Goal: Transaction & Acquisition: Purchase product/service

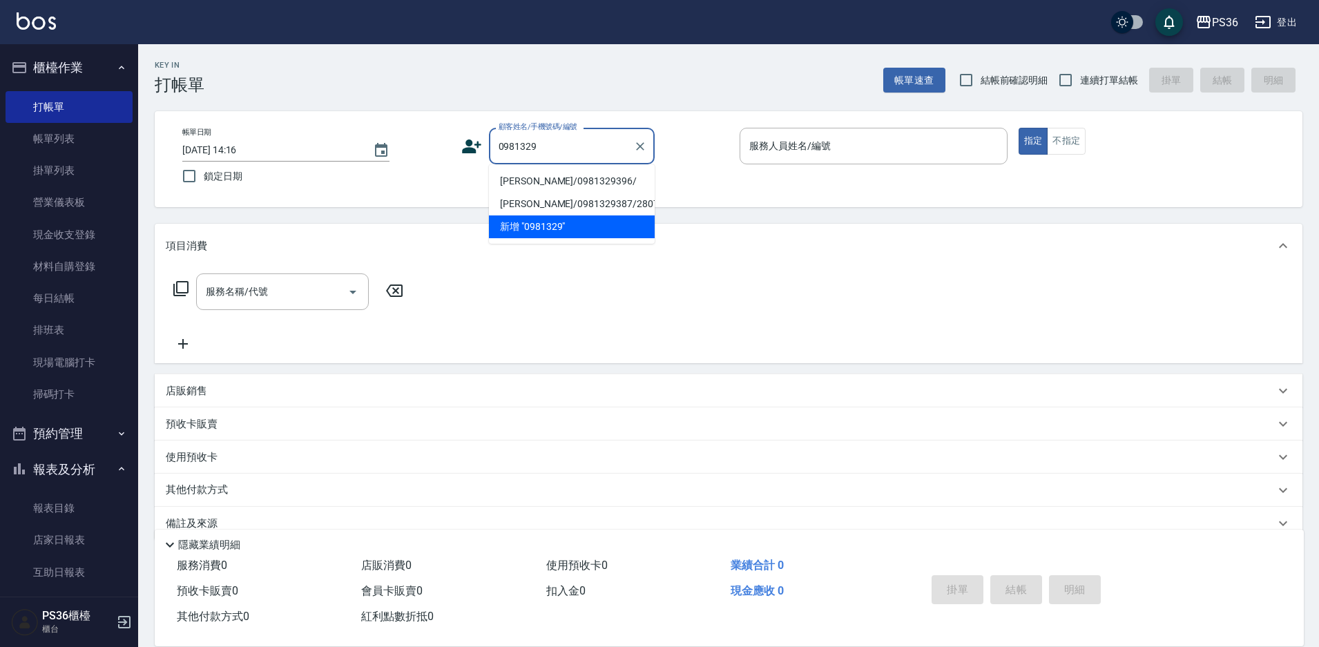
click at [543, 184] on li "[PERSON_NAME]/0981329396/" at bounding box center [572, 181] width 166 height 23
type input "[PERSON_NAME]/0981329396/"
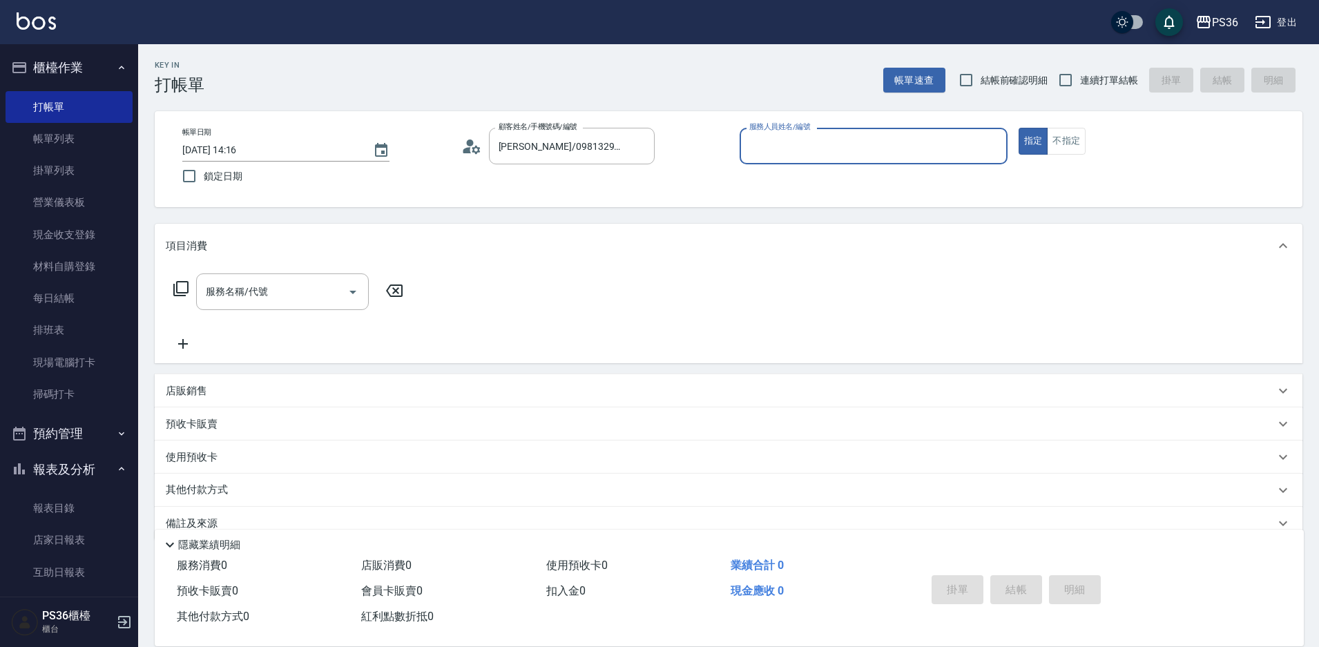
type input "Ruby-4"
click at [246, 283] on input "服務名稱/代號" at bounding box center [272, 292] width 140 height 24
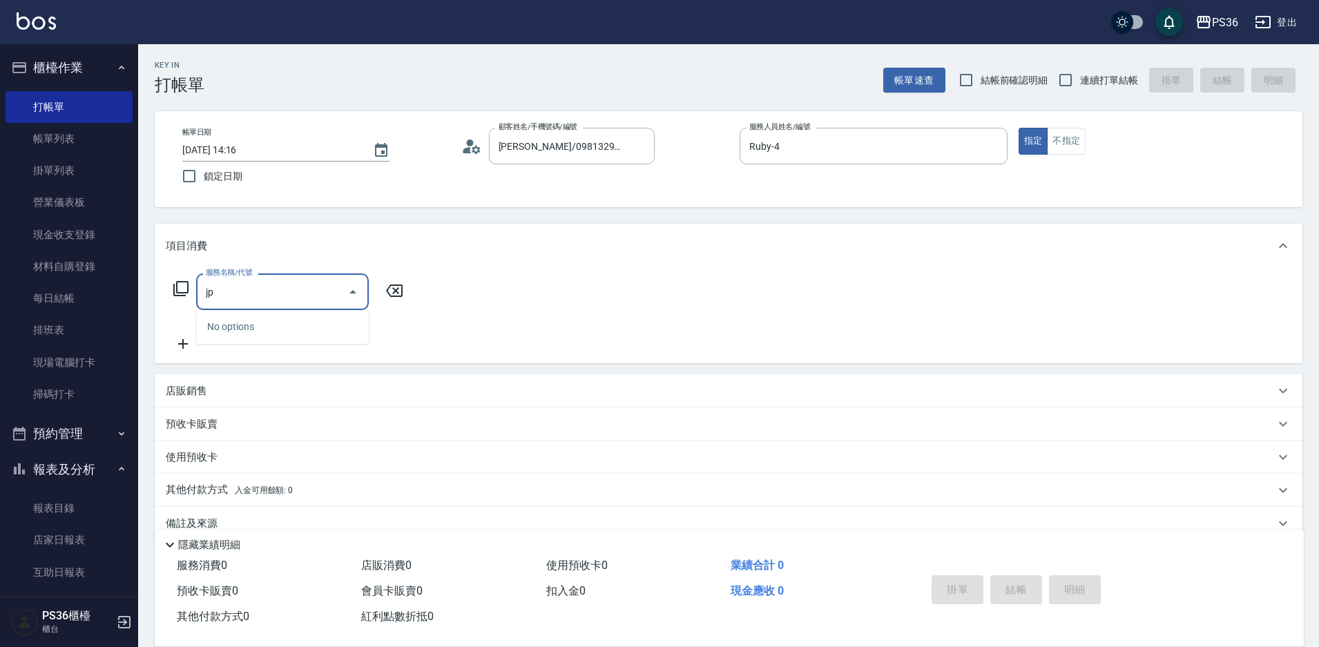
type input "j"
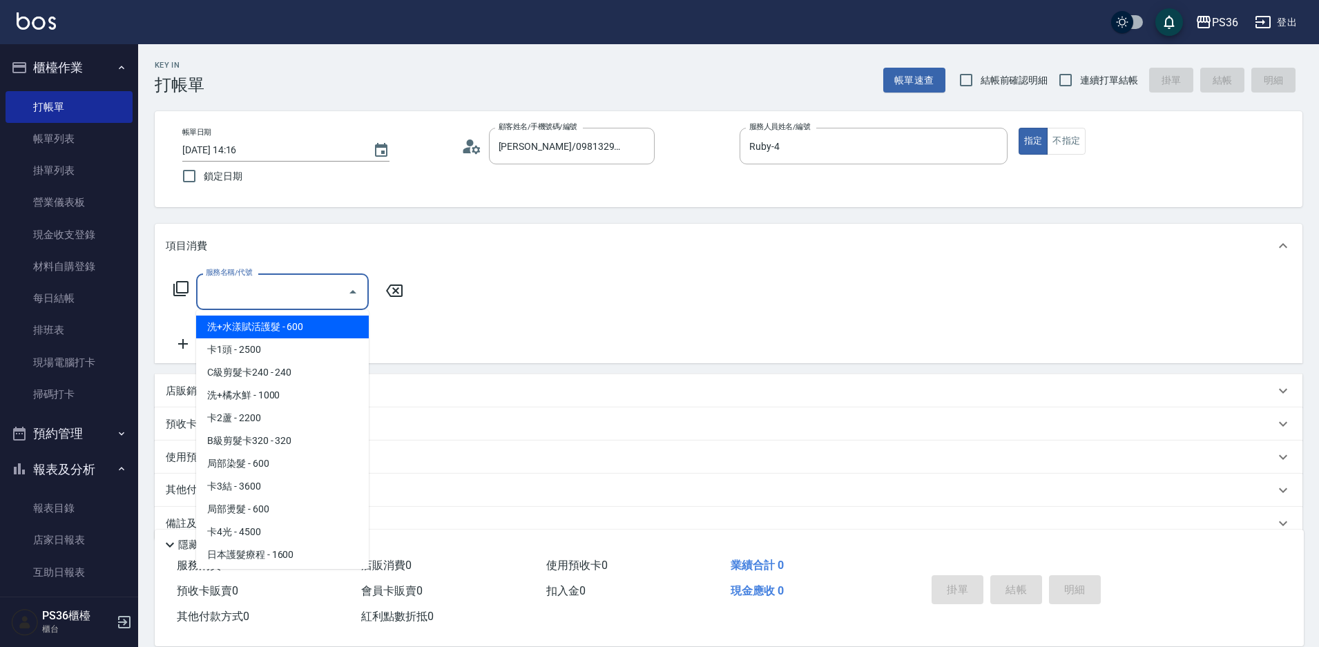
type input "D"
type input "d"
type input "＿"
type input "d"
type input "＿"
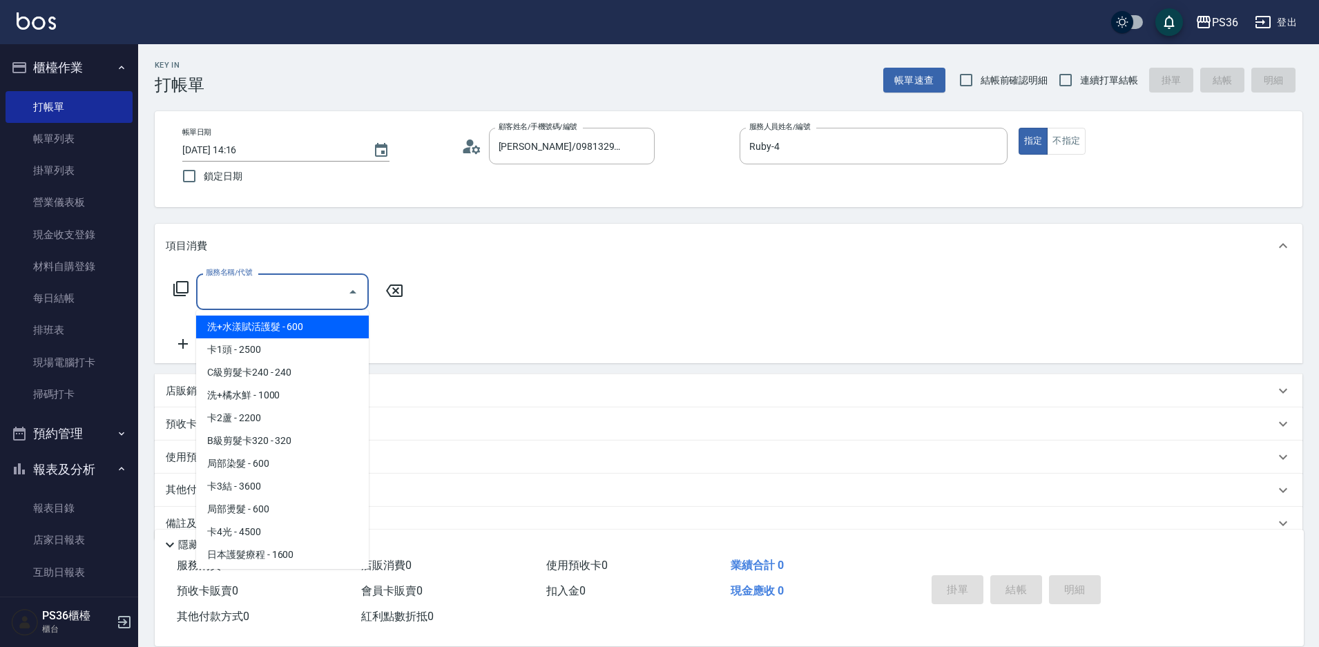
type input "j"
type input "ㄨ"
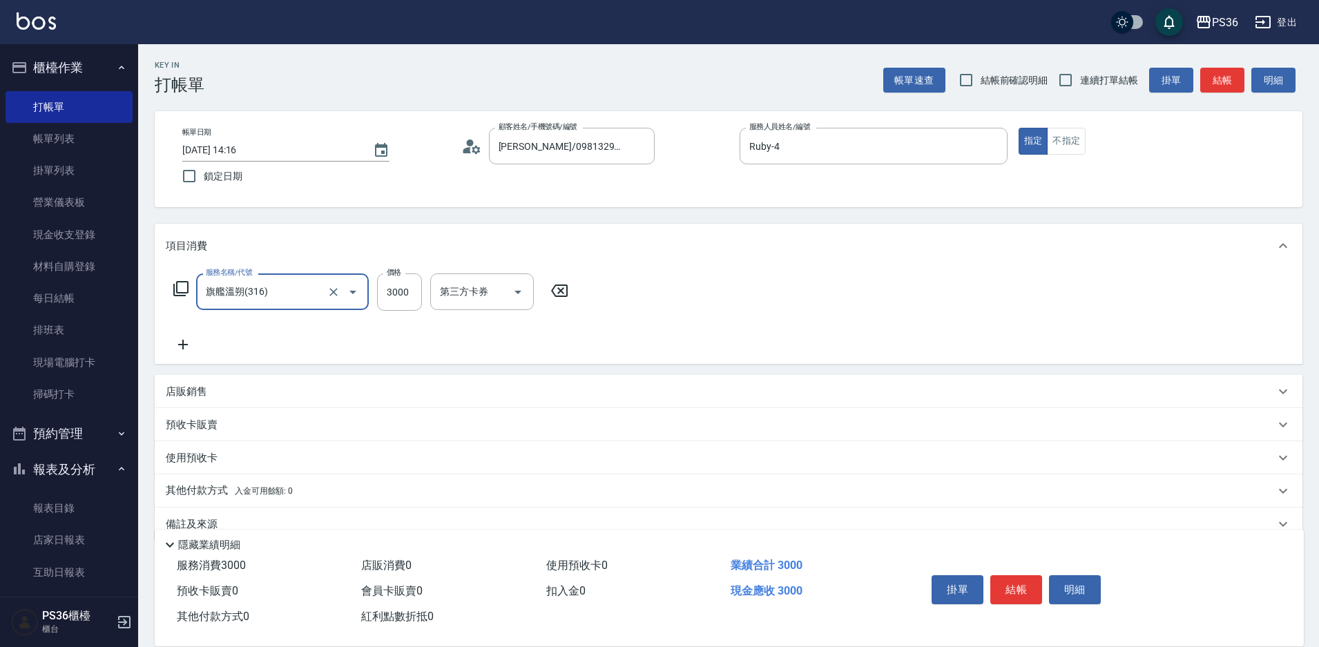
type input "旗艦溫朔(316)"
type input "3800"
click at [209, 393] on div "店販銷售" at bounding box center [720, 392] width 1109 height 15
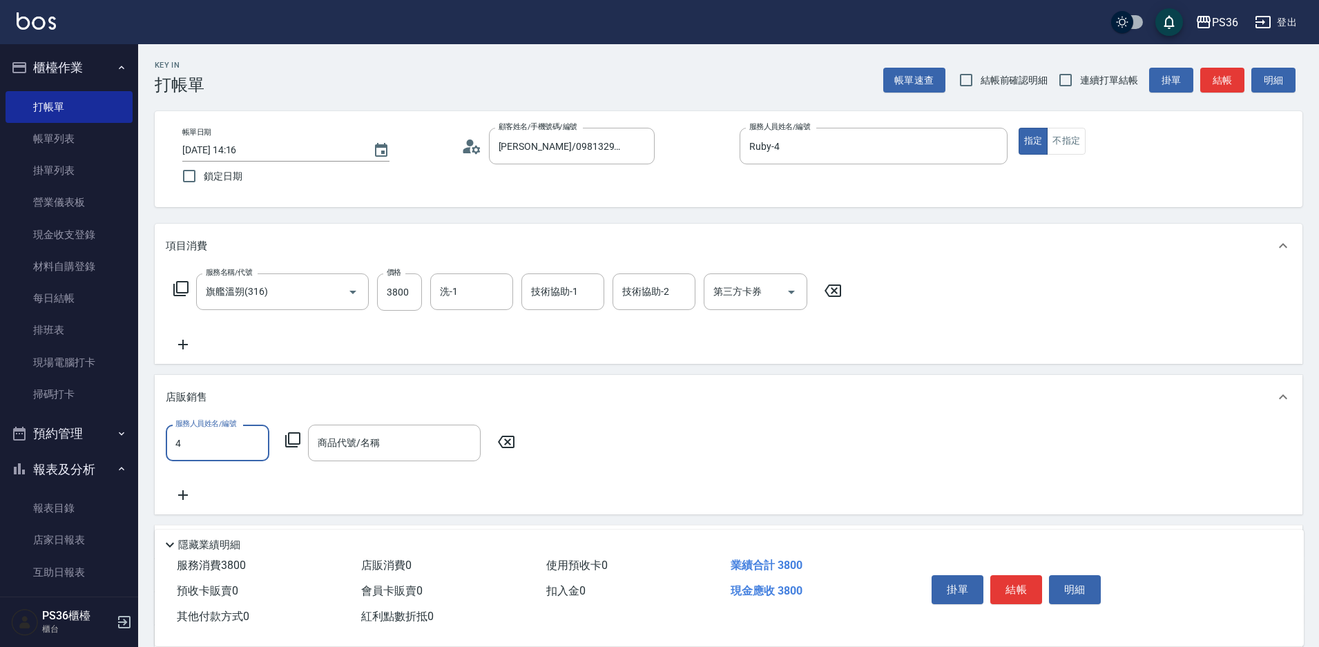
type input "Ruby-4"
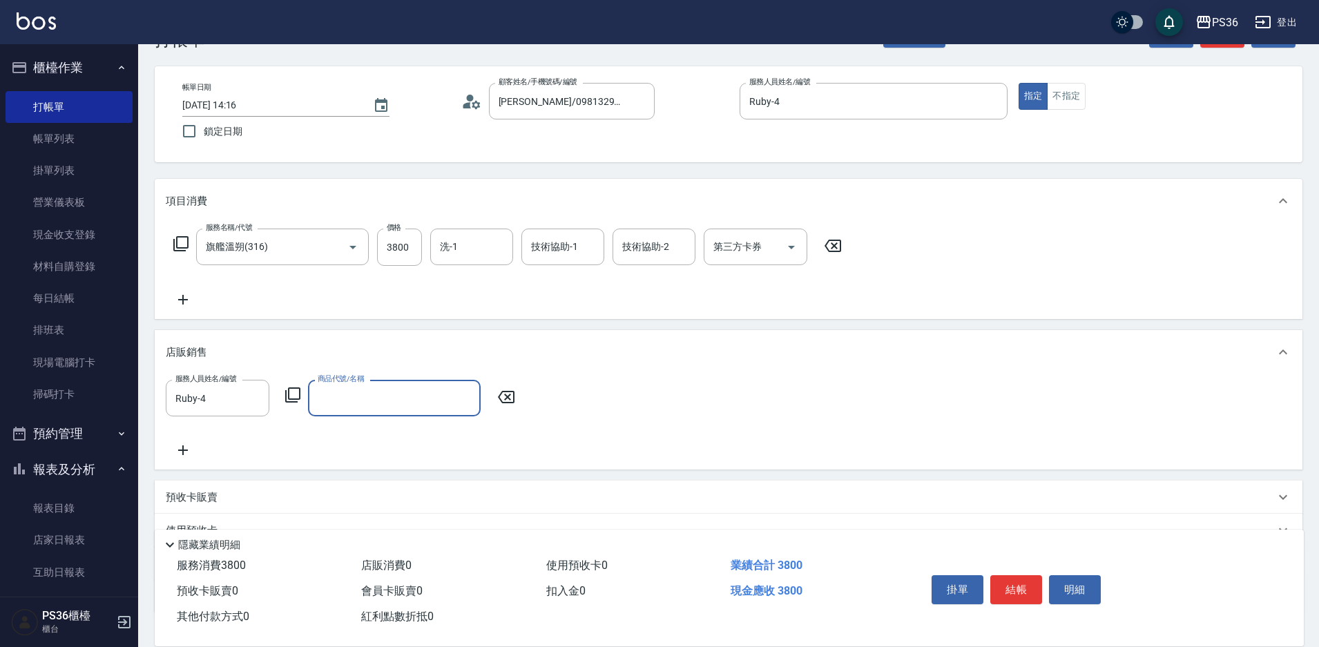
scroll to position [69, 0]
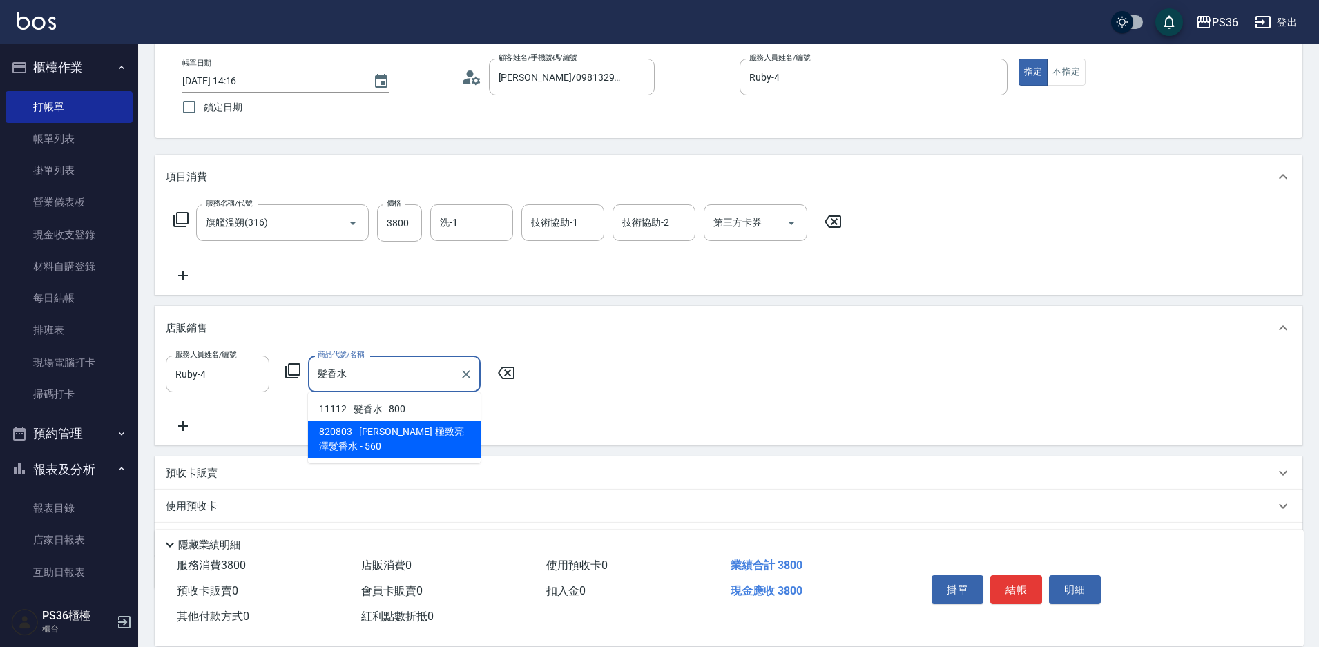
click at [467, 437] on span "820803 - [PERSON_NAME]-極致亮澤髮香水 - 560" at bounding box center [394, 439] width 173 height 37
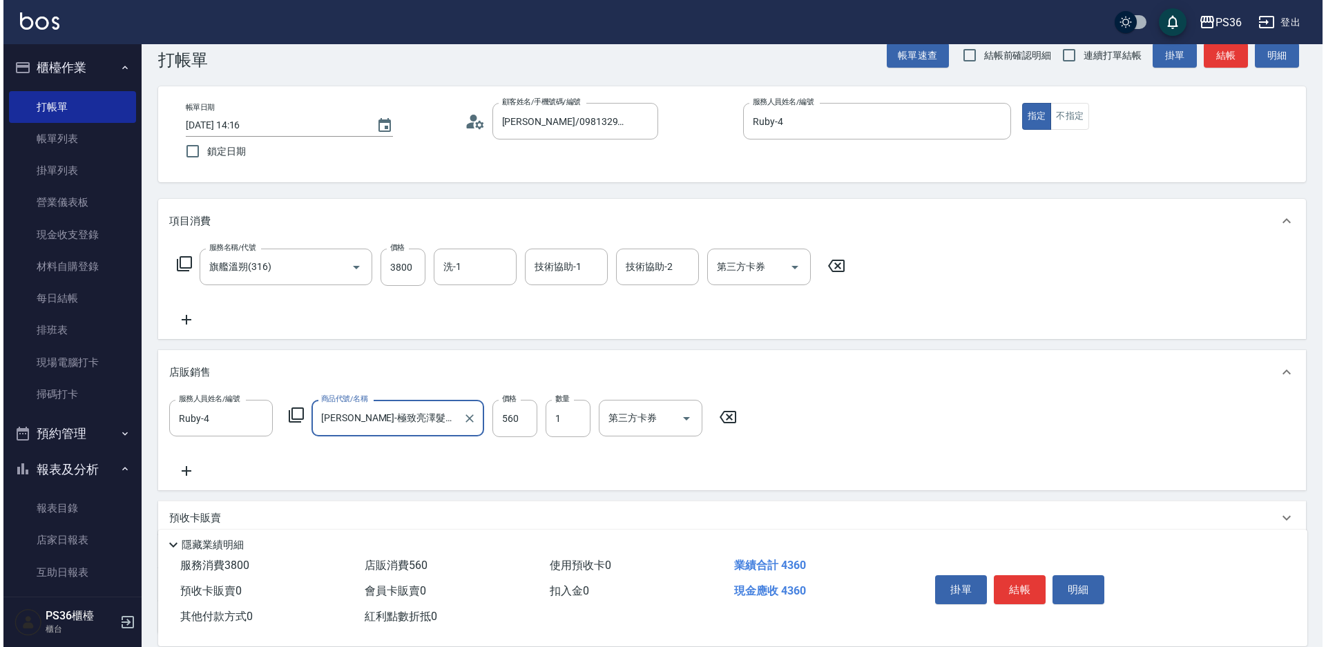
scroll to position [0, 0]
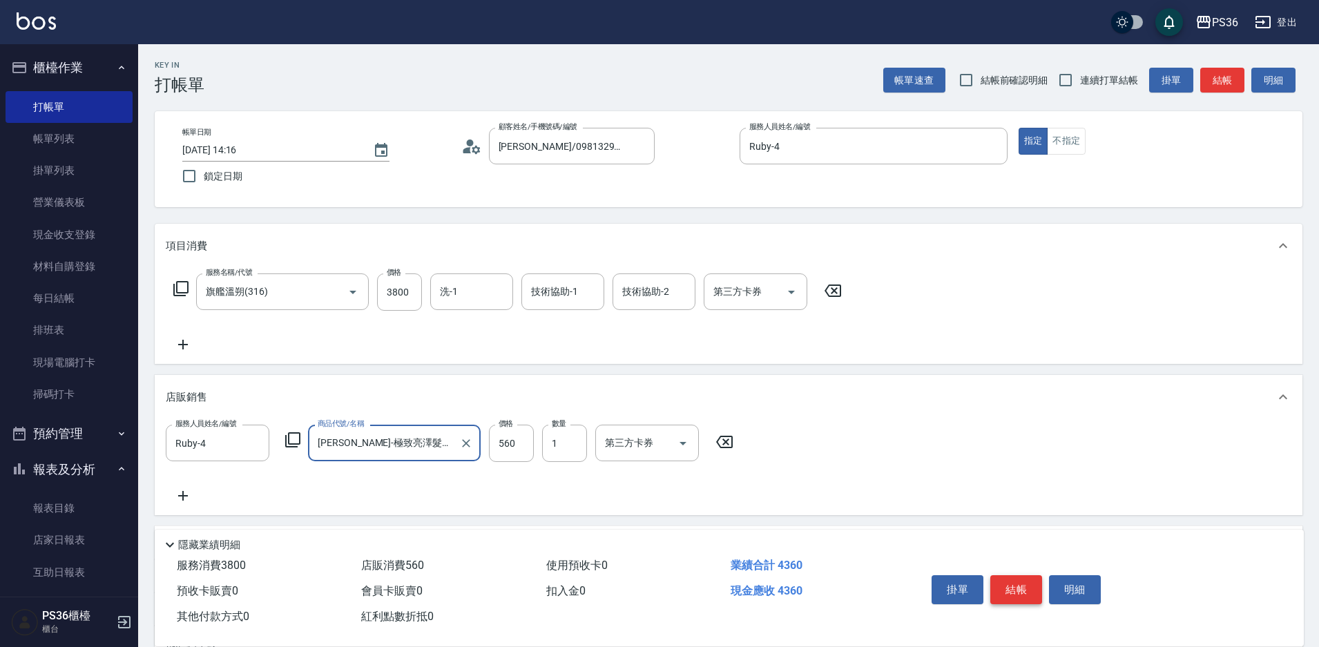
type input "[PERSON_NAME]-極致亮澤髮香水"
click at [1000, 582] on button "結帳" at bounding box center [1017, 589] width 52 height 29
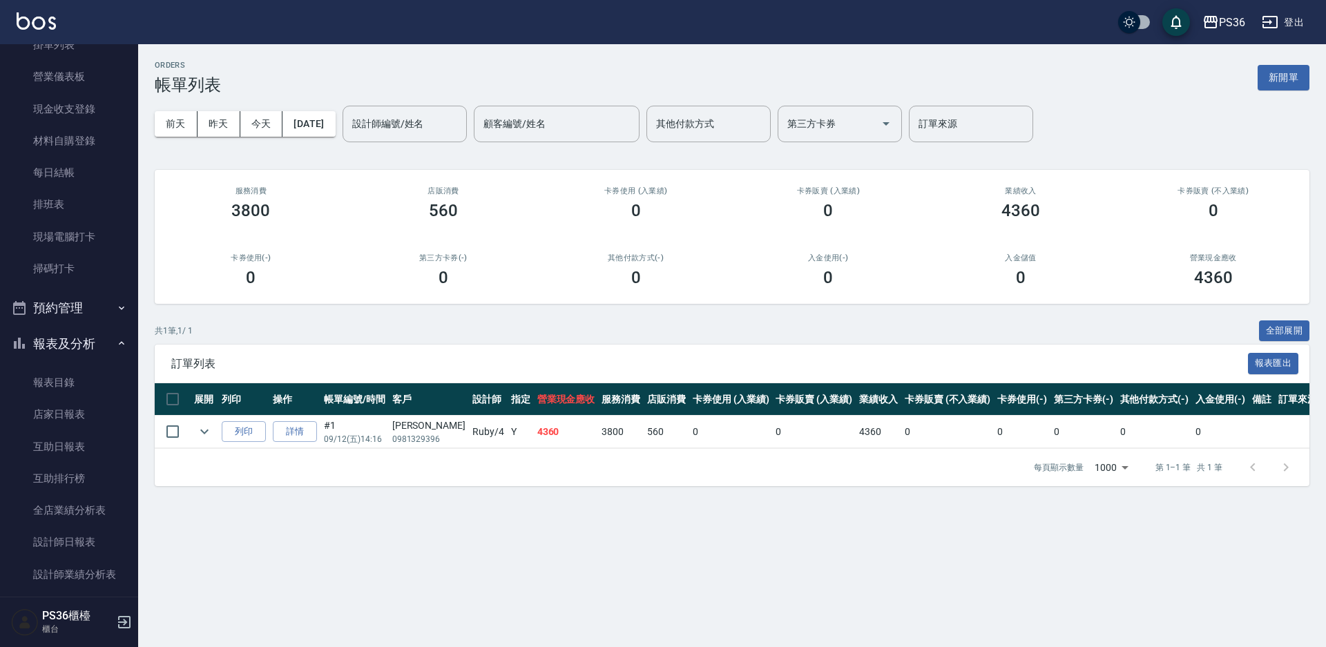
scroll to position [345, 0]
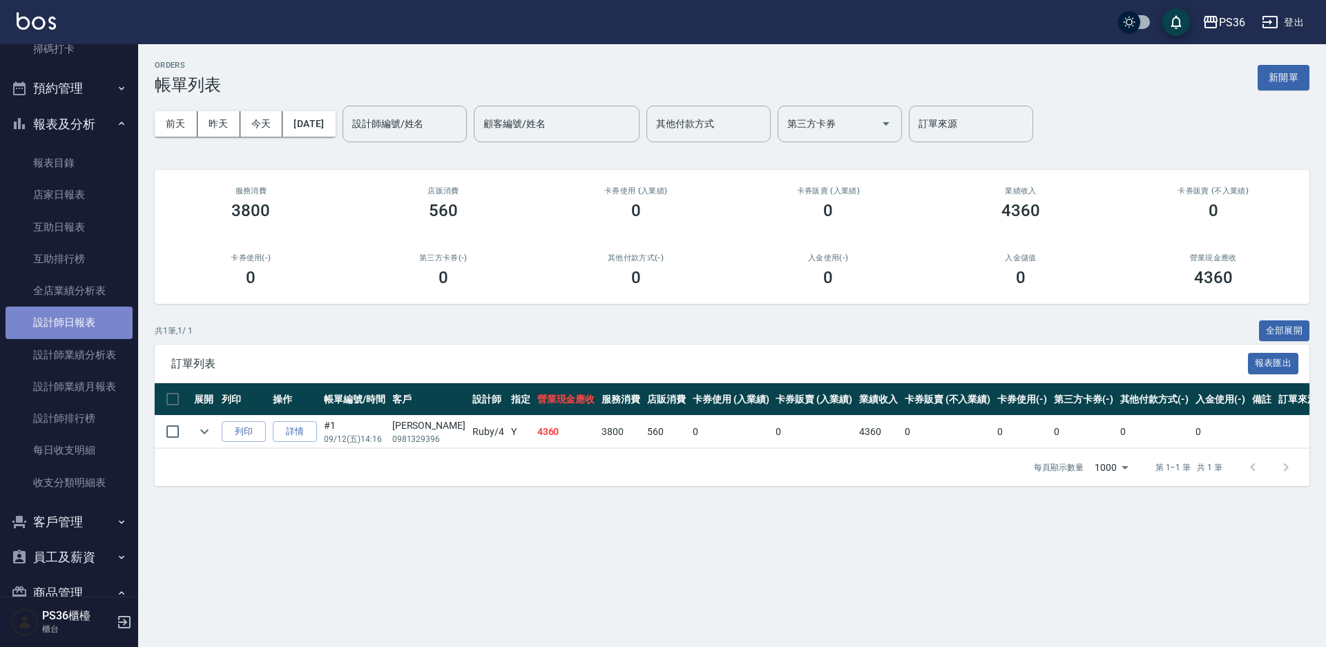
click at [82, 314] on link "設計師日報表" at bounding box center [69, 323] width 127 height 32
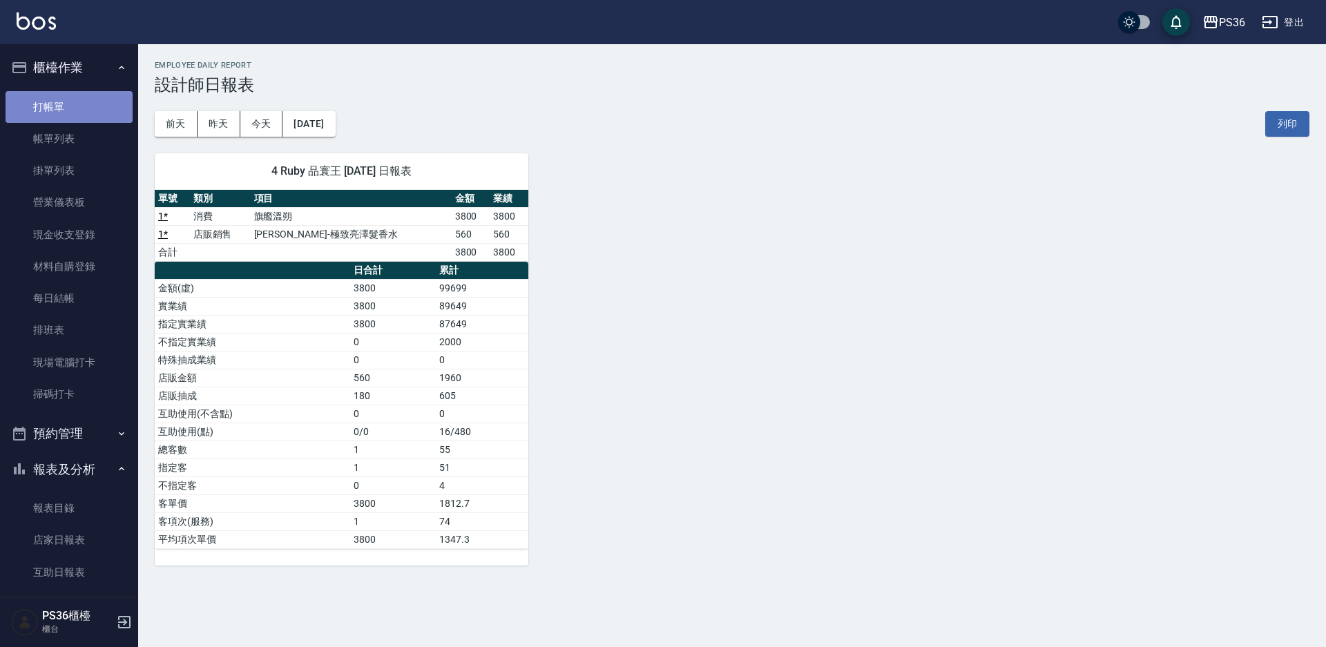
click at [92, 106] on link "打帳單" at bounding box center [69, 107] width 127 height 32
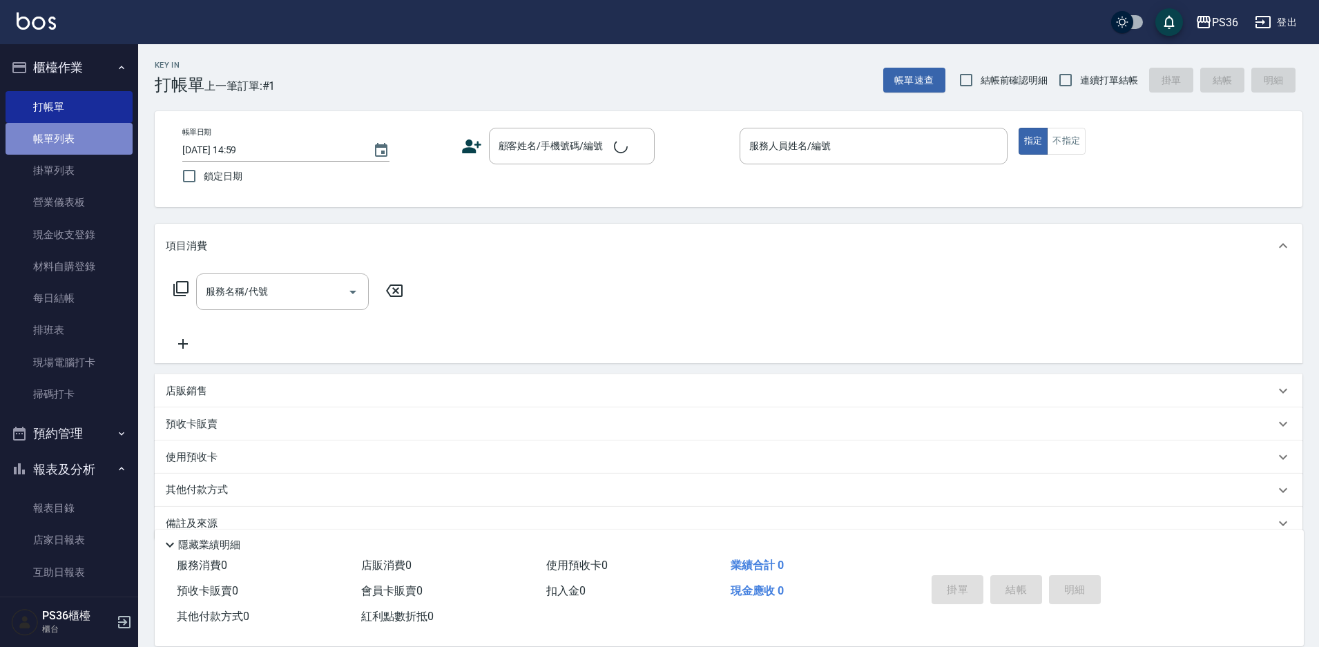
click at [82, 149] on link "帳單列表" at bounding box center [69, 139] width 127 height 32
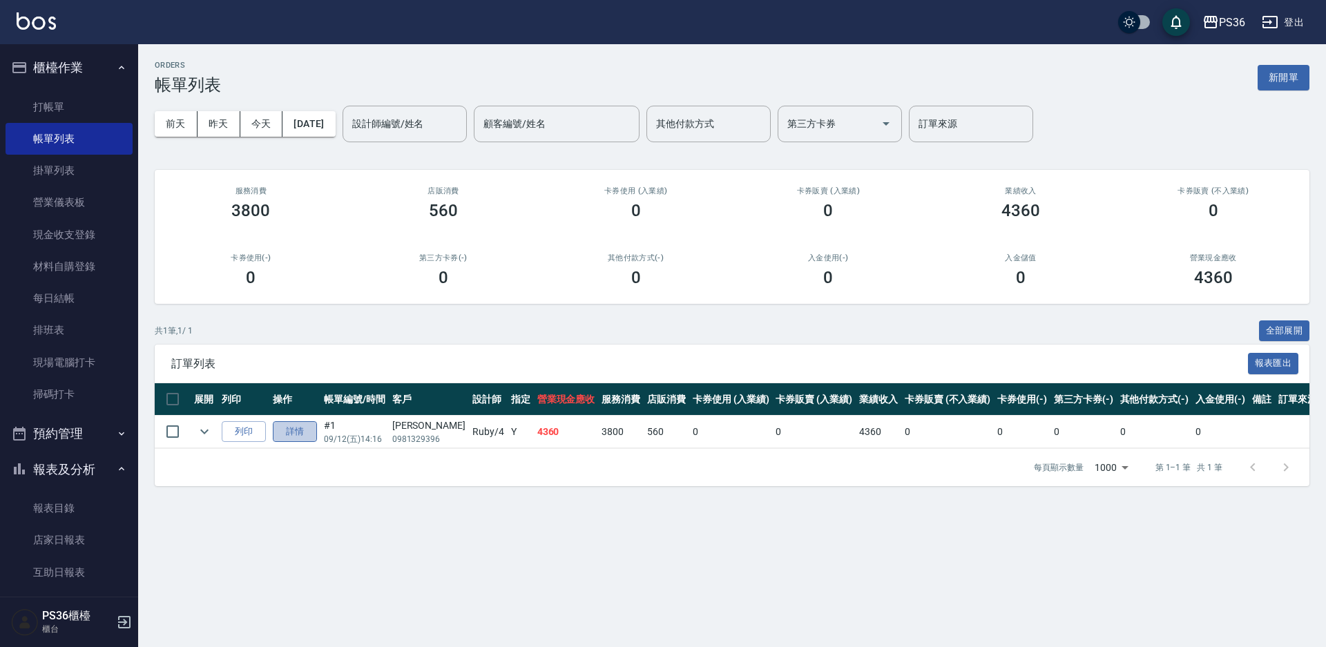
click at [311, 435] on link "詳情" at bounding box center [295, 431] width 44 height 21
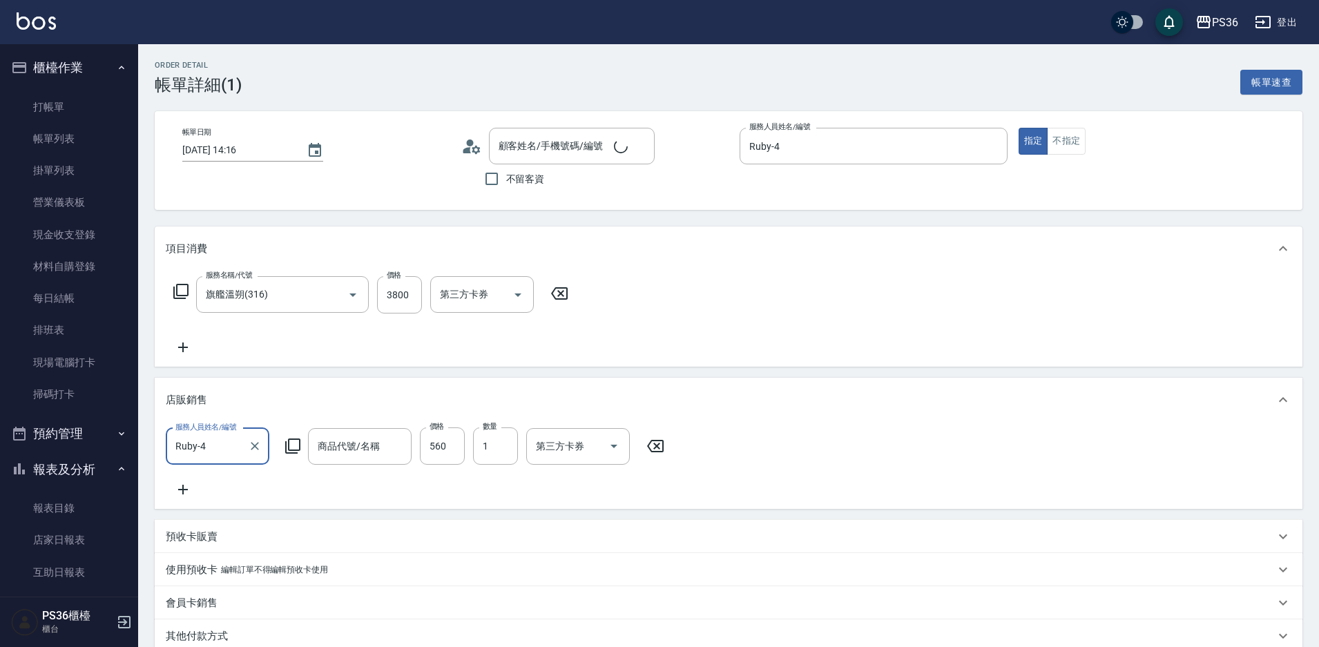
type input "[DATE] 14:16"
type input "Ruby-4"
type input "旗艦溫朔(316)"
type input "[PERSON_NAME]-極致亮澤髮香水"
type input "[PERSON_NAME]/0981329396/"
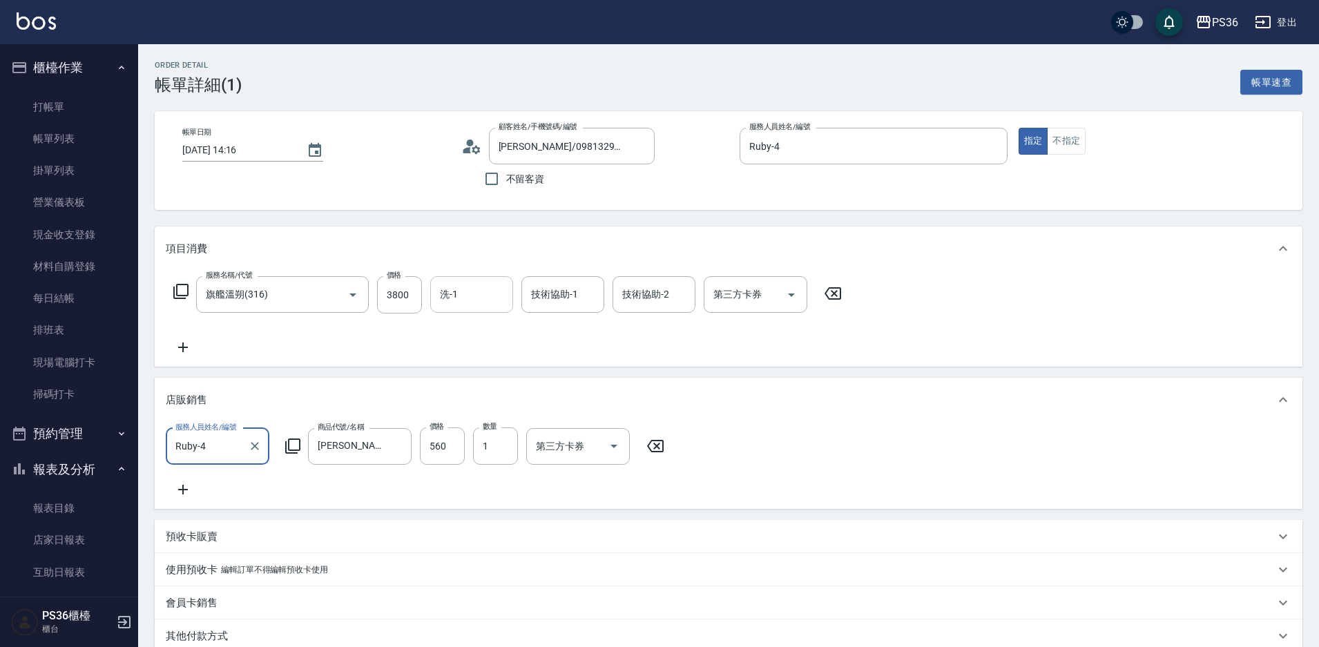
click at [473, 298] on input "洗-1" at bounding box center [472, 295] width 70 height 24
type input "[PERSON_NAME]-22"
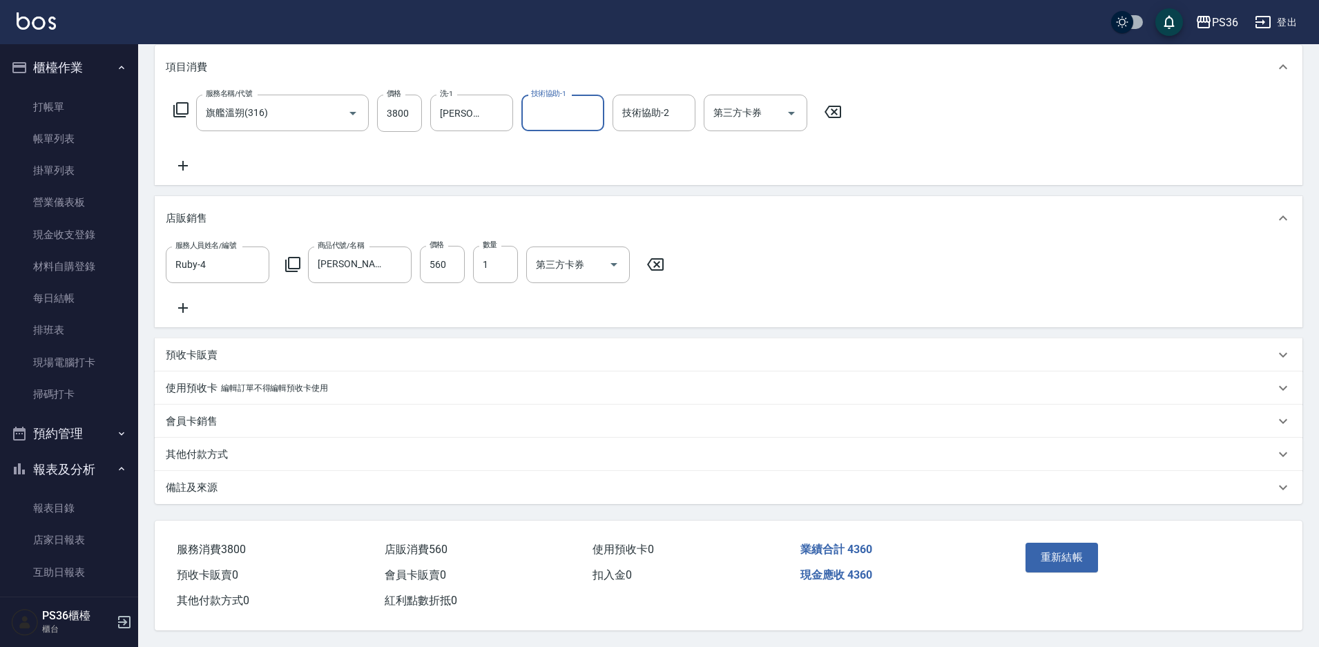
scroll to position [200, 0]
click at [1062, 529] on div "重新結帳" at bounding box center [1145, 567] width 283 height 93
click at [1067, 544] on button "重新結帳" at bounding box center [1062, 557] width 73 height 29
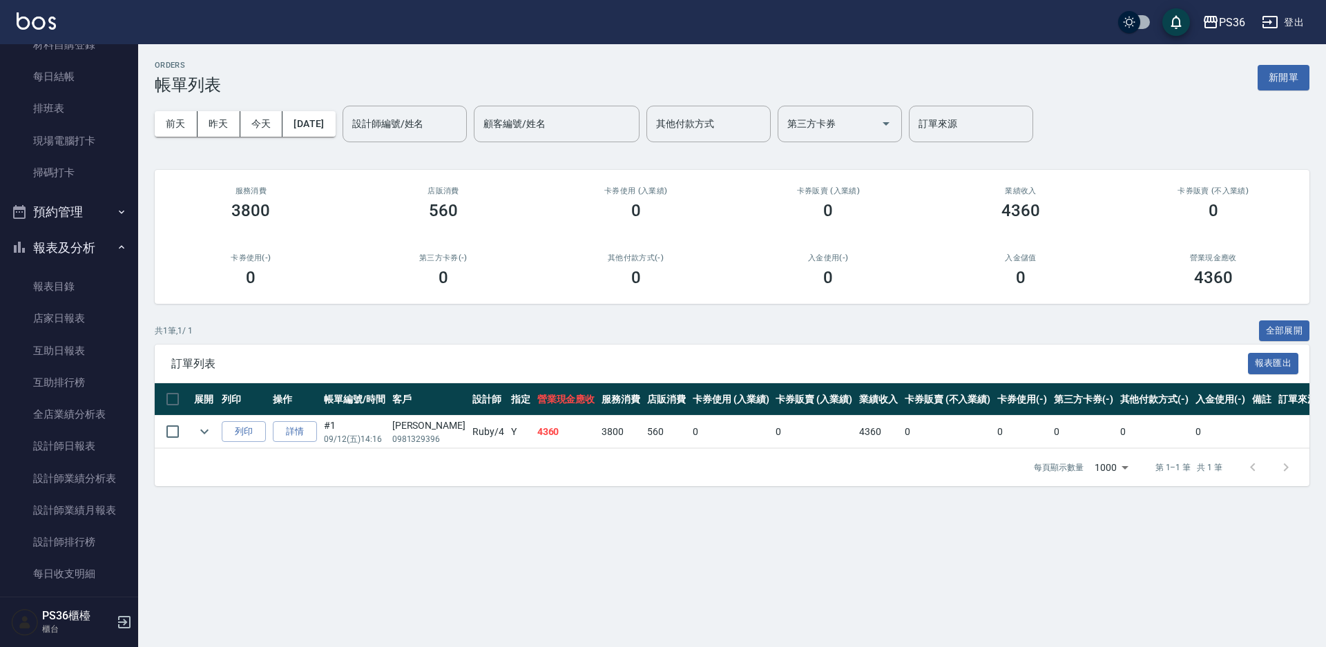
scroll to position [345, 0]
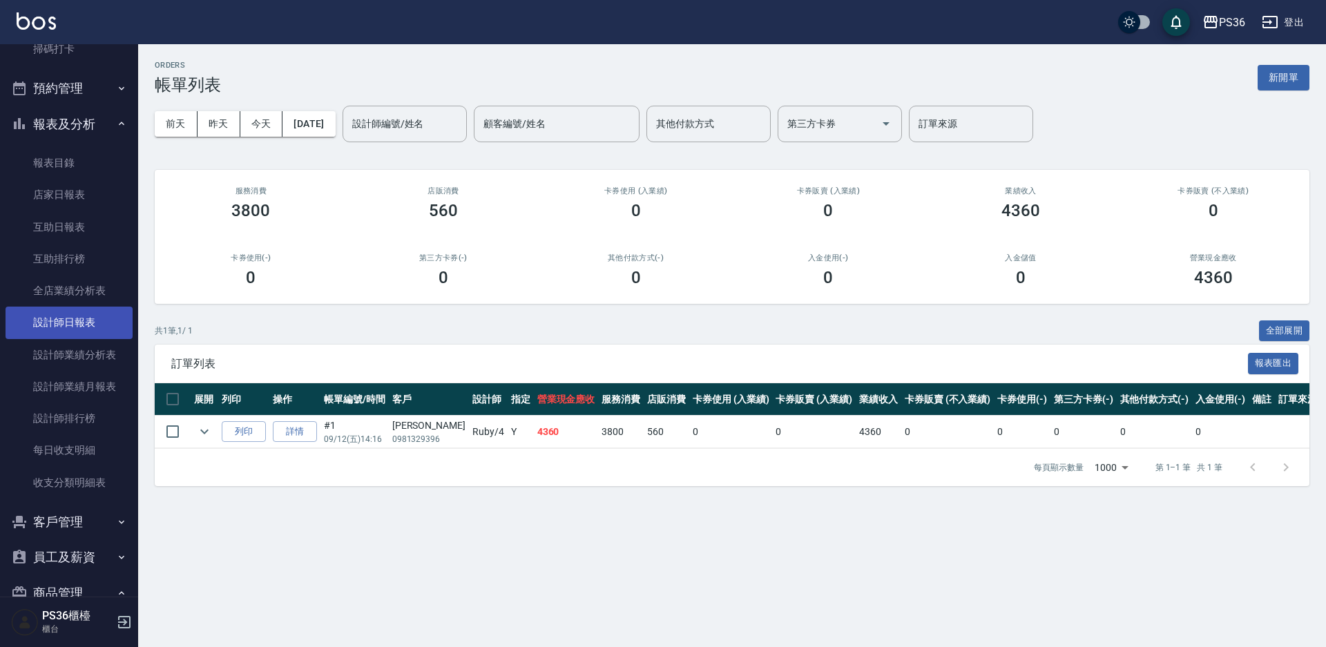
click at [78, 327] on link "設計師日報表" at bounding box center [69, 323] width 127 height 32
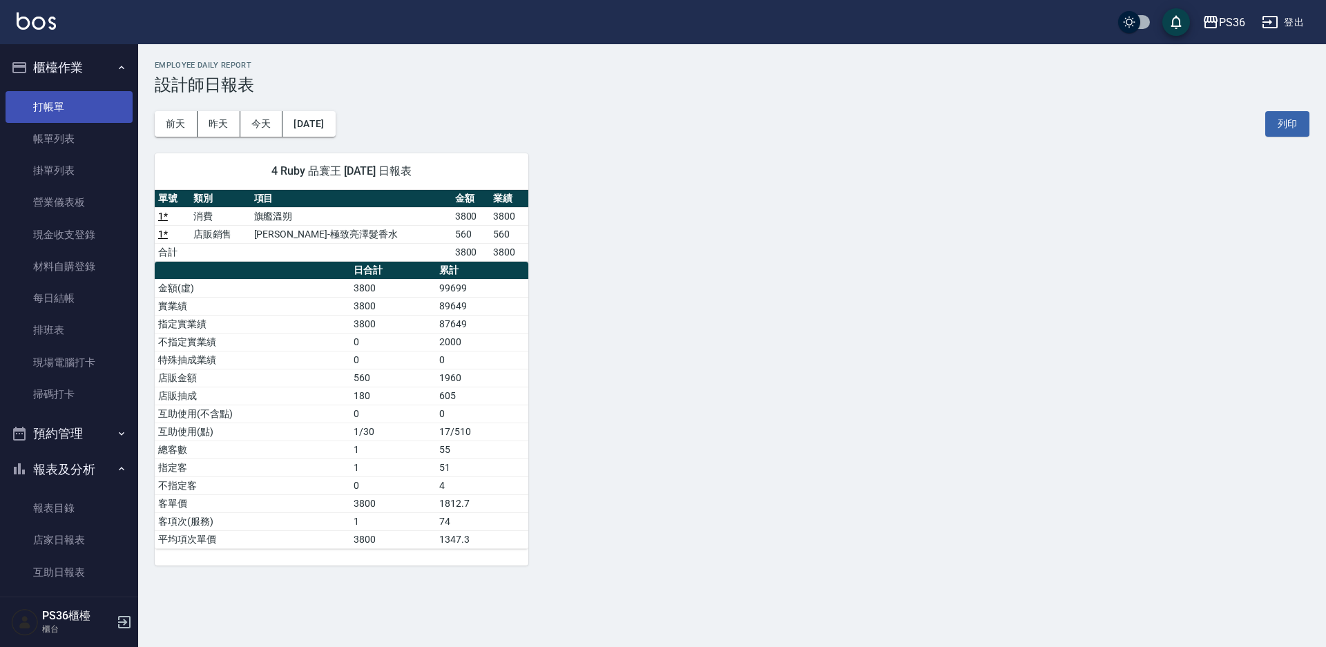
click at [46, 102] on link "打帳單" at bounding box center [69, 107] width 127 height 32
